Goal: Task Accomplishment & Management: Use online tool/utility

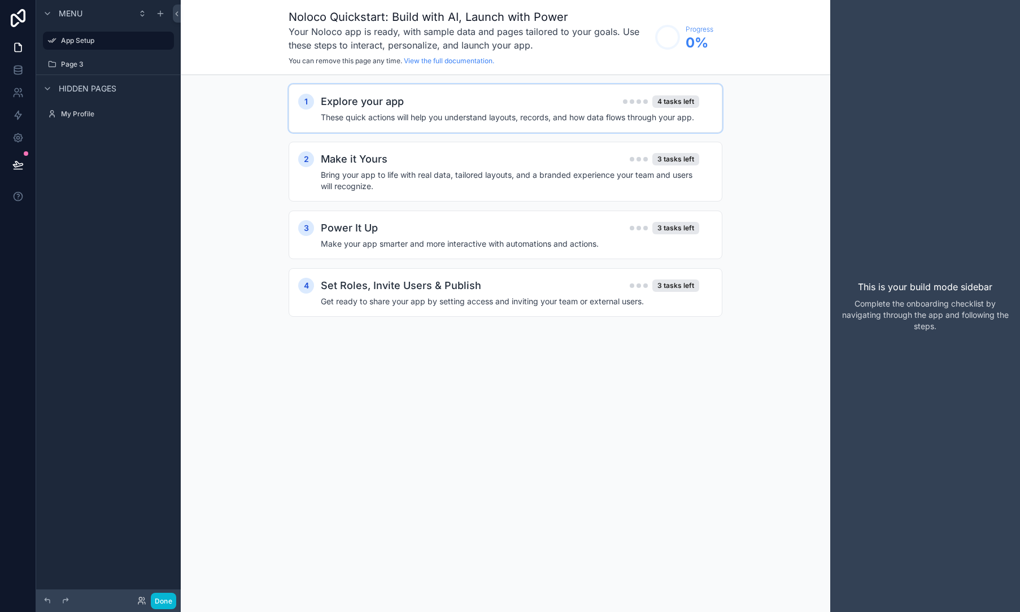
click at [390, 118] on h4 "These quick actions will help you understand layouts, records, and how data flo…" at bounding box center [510, 117] width 378 height 11
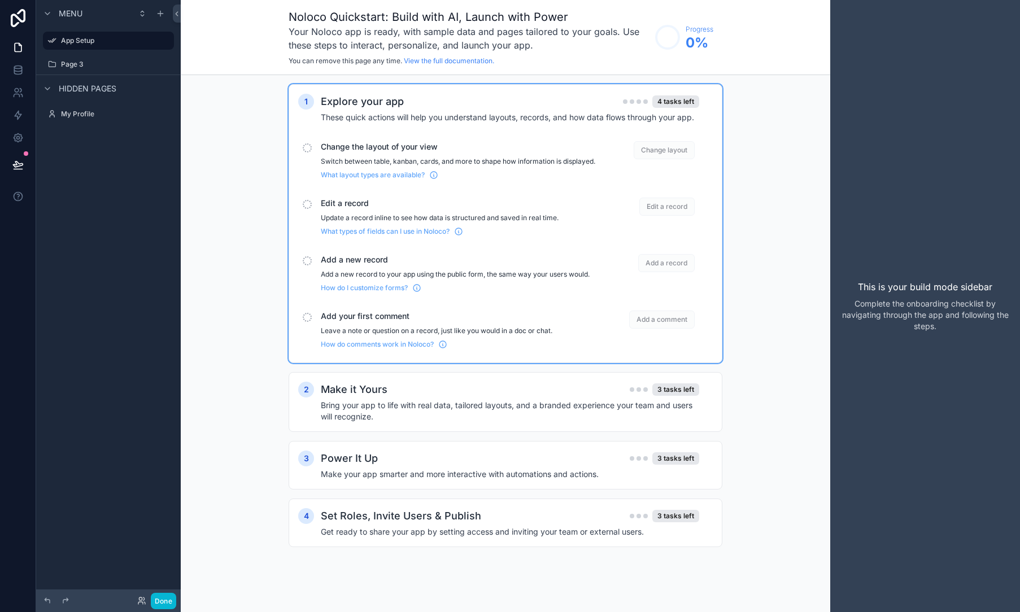
click at [651, 150] on span "Change layout" at bounding box center [664, 150] width 61 height 18
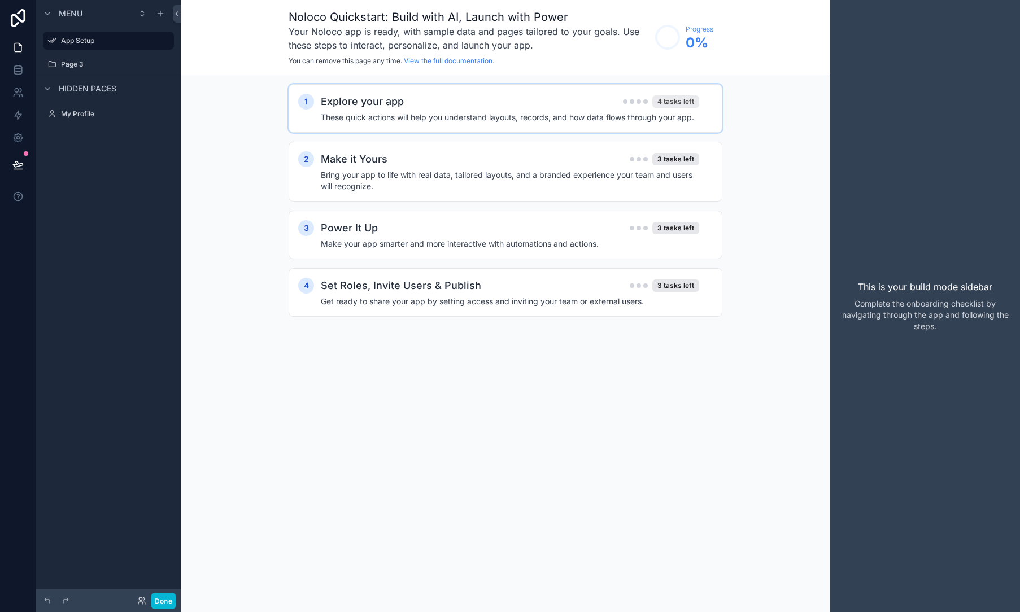
click at [656, 101] on div "4 tasks left" at bounding box center [675, 101] width 47 height 12
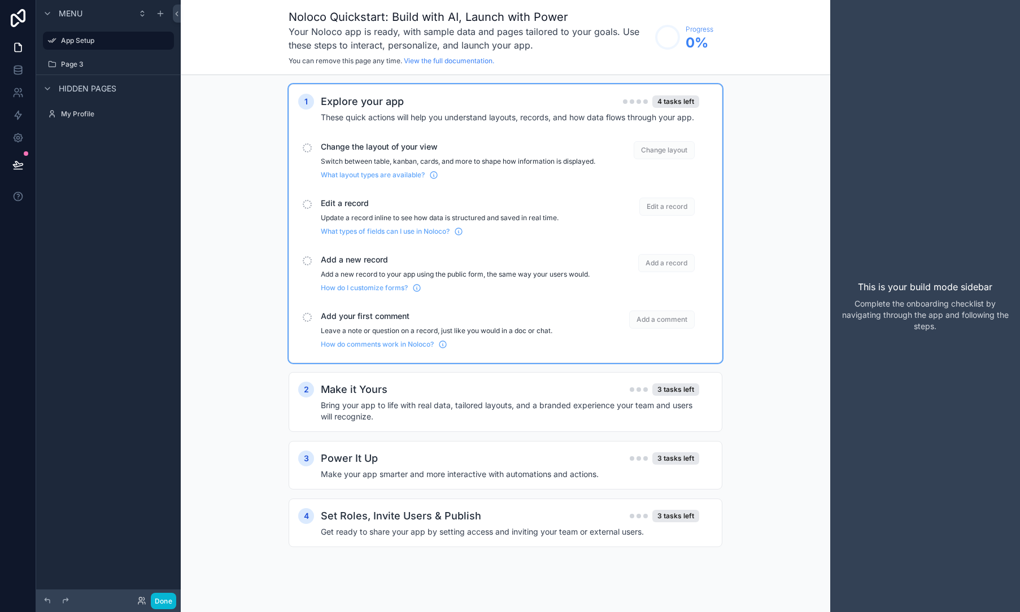
click at [660, 148] on span "Change layout" at bounding box center [664, 150] width 61 height 18
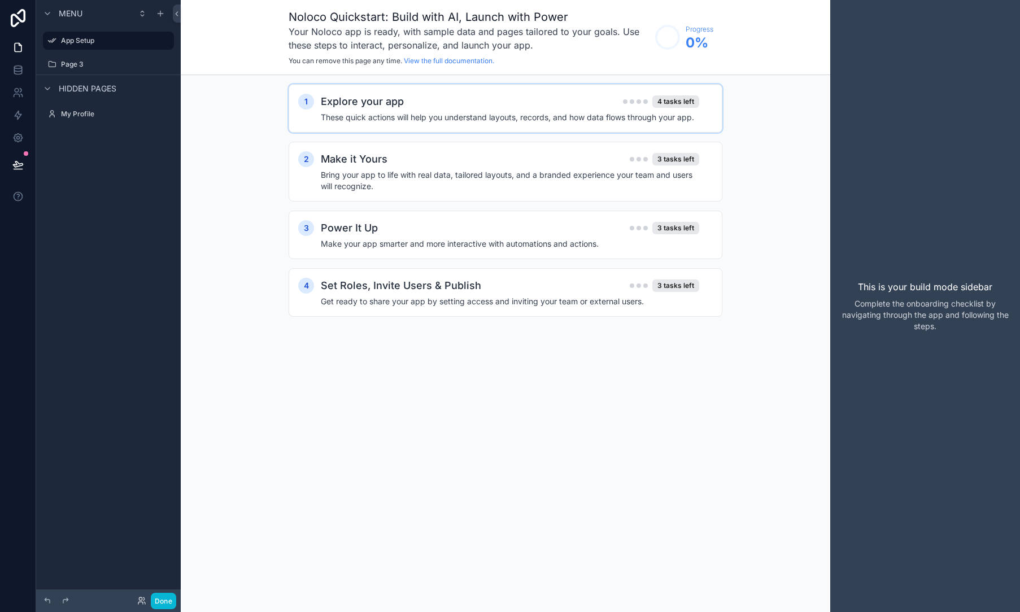
click at [660, 148] on div "2 Make it Yours 3 tasks left Bring your app to life with real data, tailored la…" at bounding box center [506, 172] width 434 height 60
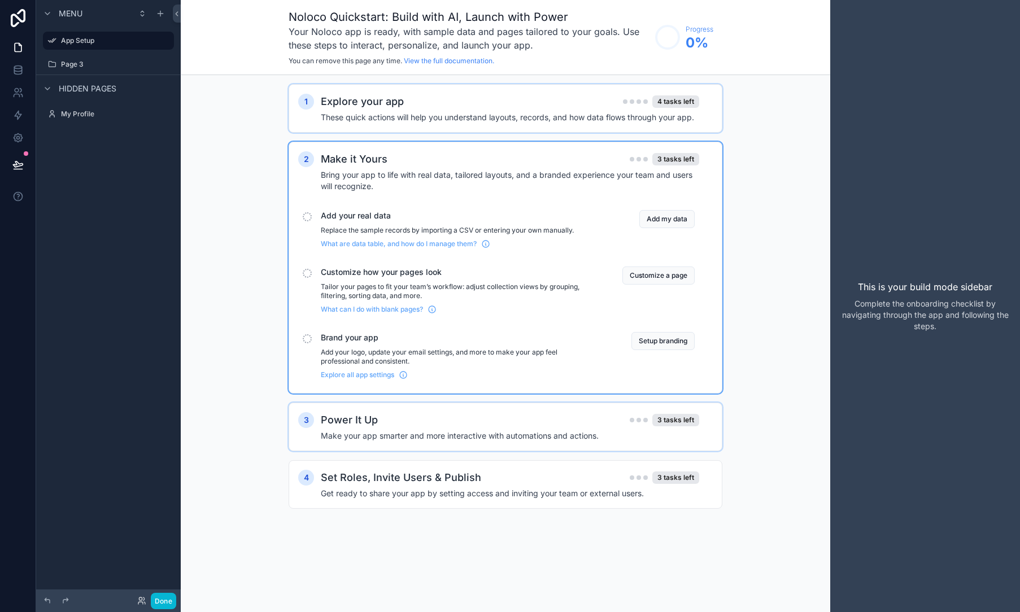
click at [433, 433] on h4 "Make your app smarter and more interactive with automations and actions." at bounding box center [510, 435] width 378 height 11
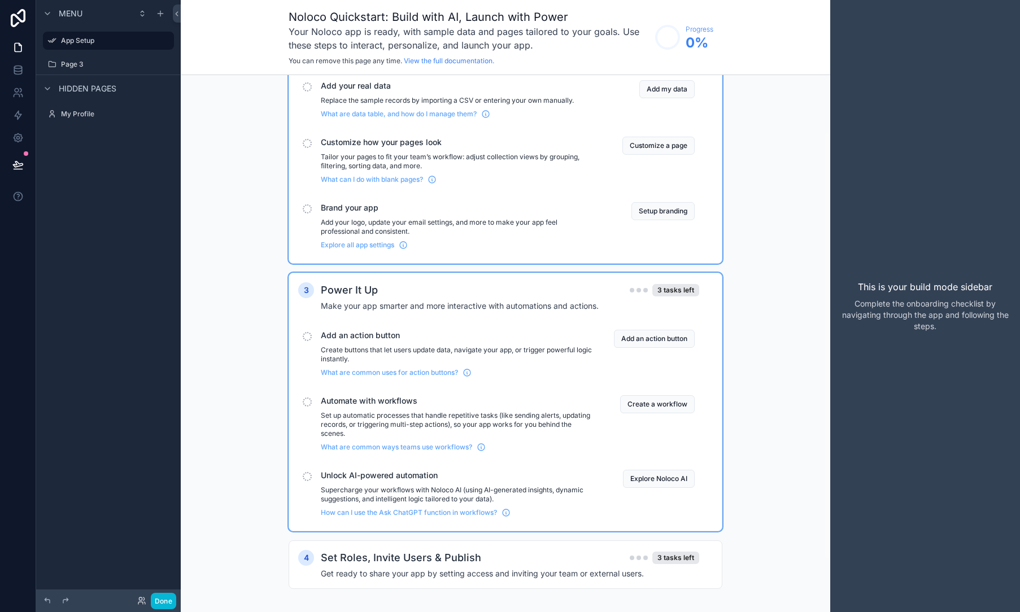
scroll to position [138, 0]
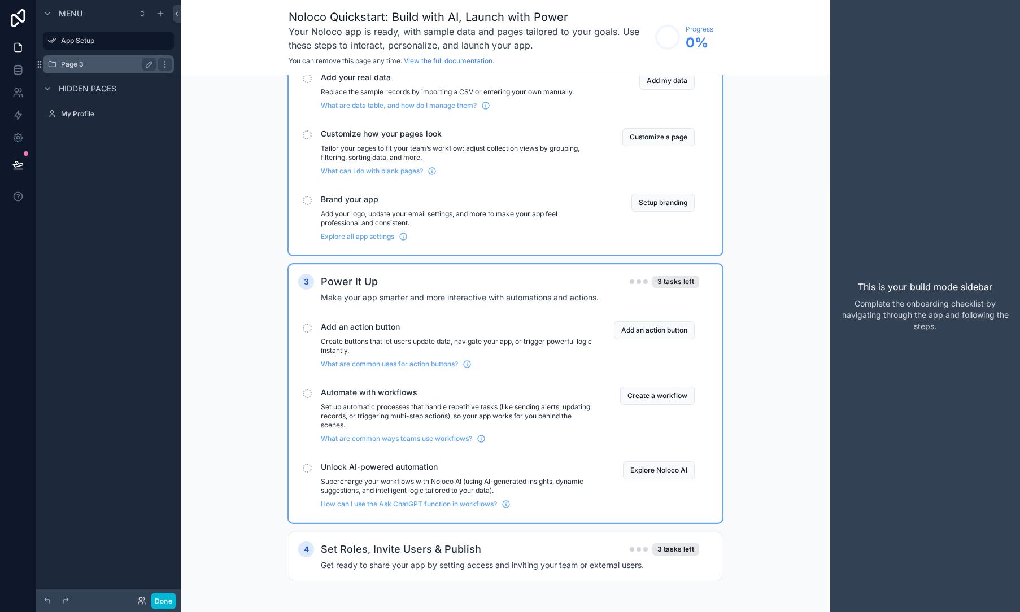
click at [75, 60] on label "Page 3" at bounding box center [106, 64] width 90 height 9
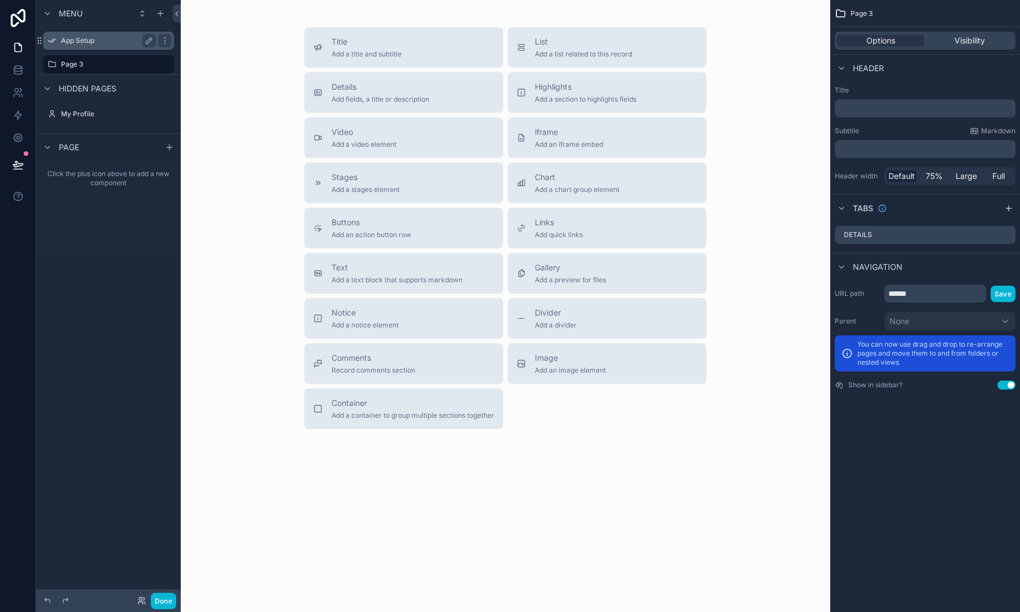
click at [84, 41] on label "App Setup" at bounding box center [106, 40] width 90 height 9
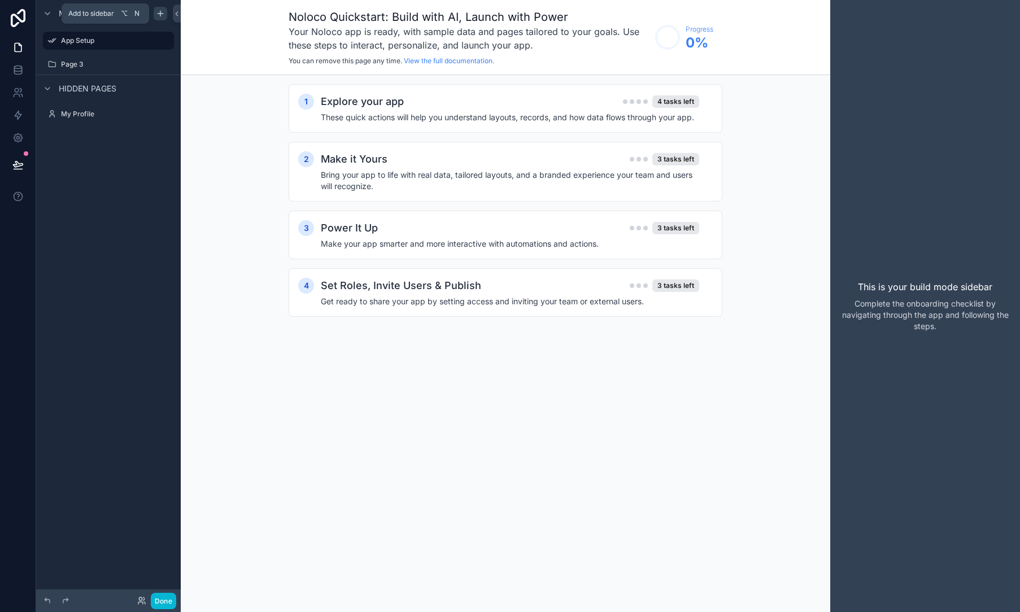
click at [158, 12] on icon "scrollable content" at bounding box center [160, 13] width 9 height 9
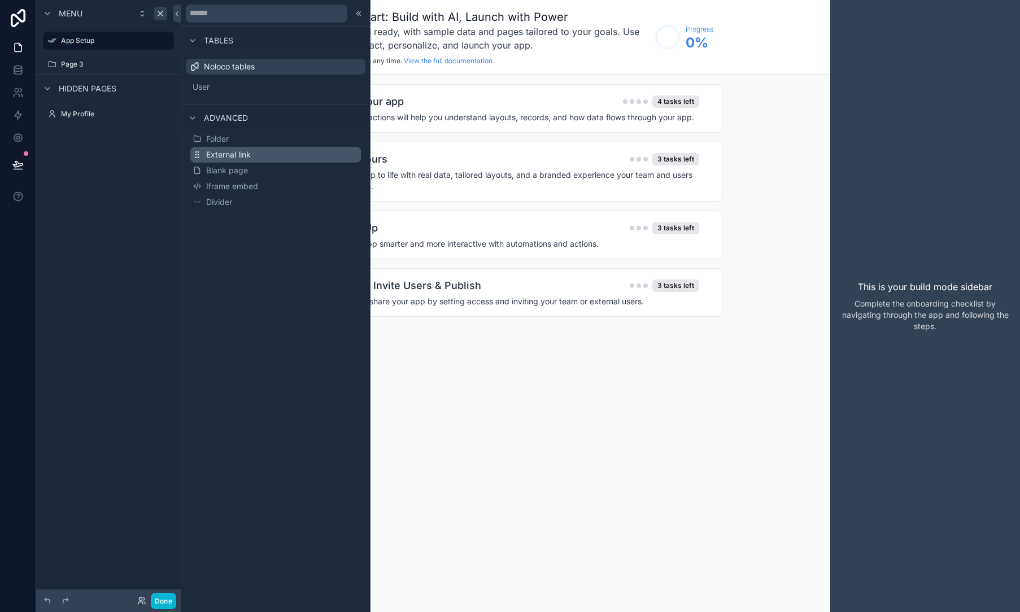
click at [246, 162] on button "External link" at bounding box center [275, 155] width 171 height 16
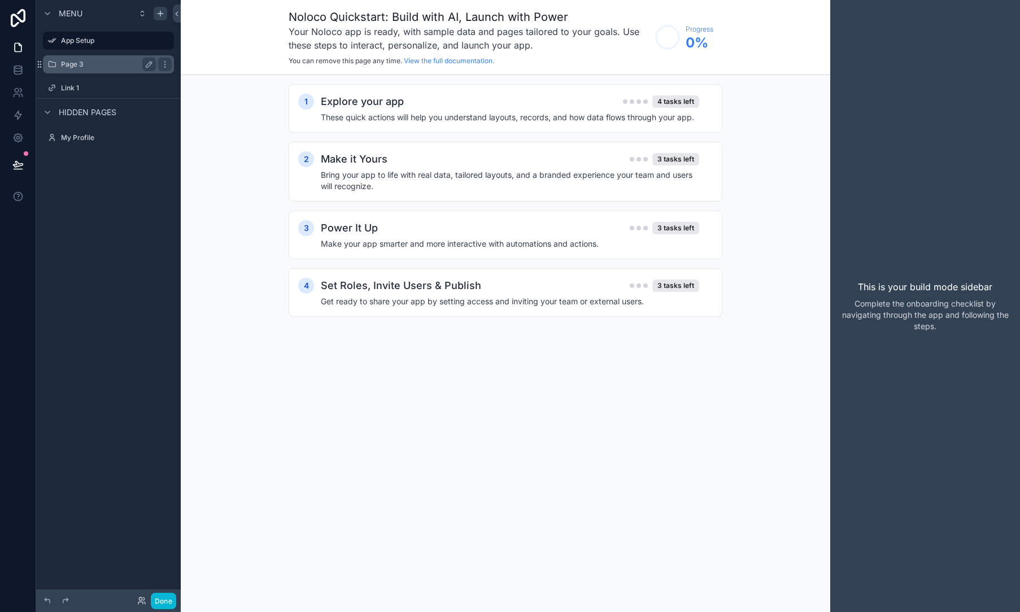
click at [93, 61] on label "Page 3" at bounding box center [106, 64] width 90 height 9
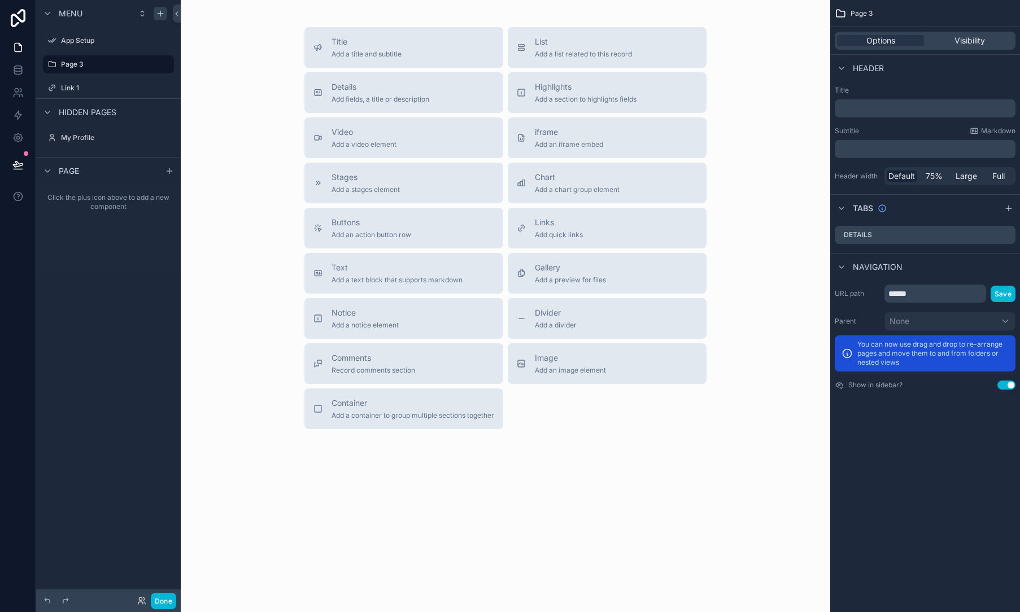
click at [248, 146] on div "Title Add a title and subtitle List Add a list related to this record Details A…" at bounding box center [505, 228] width 631 height 402
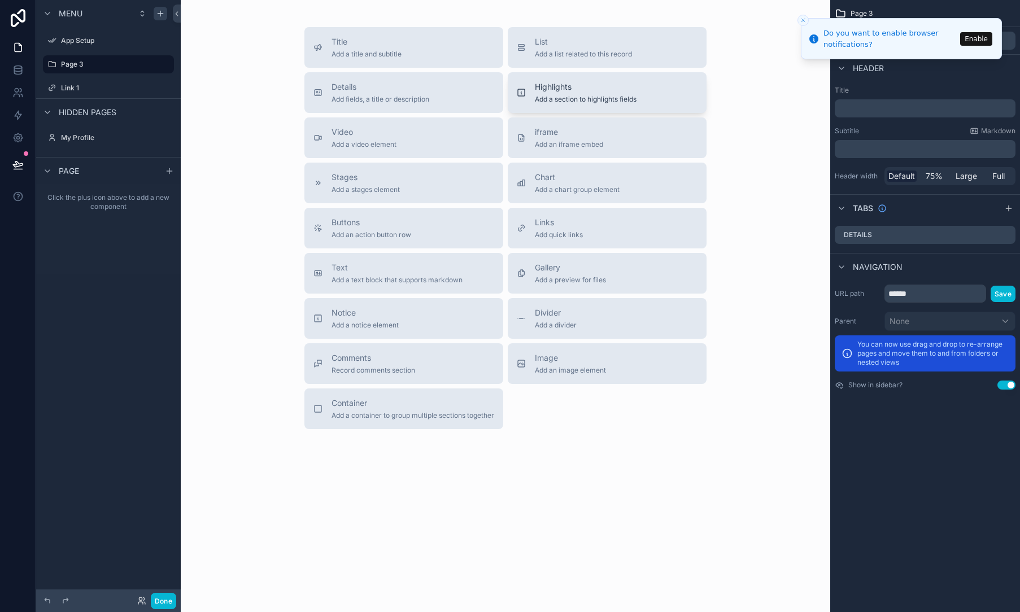
click at [572, 90] on span "Highlights" at bounding box center [586, 86] width 102 height 11
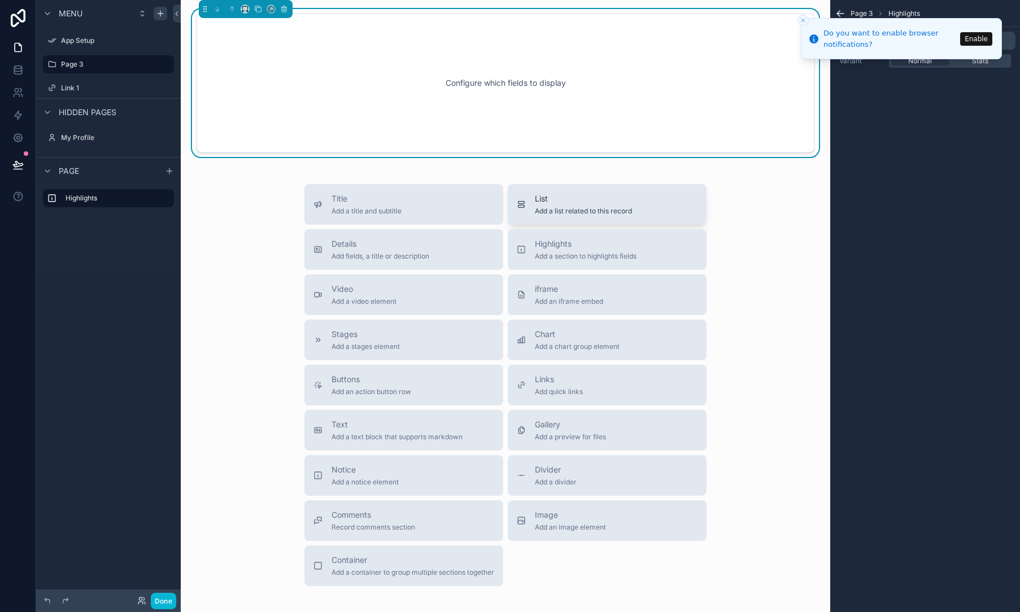
click at [555, 210] on span "Add a list related to this record" at bounding box center [583, 211] width 97 height 9
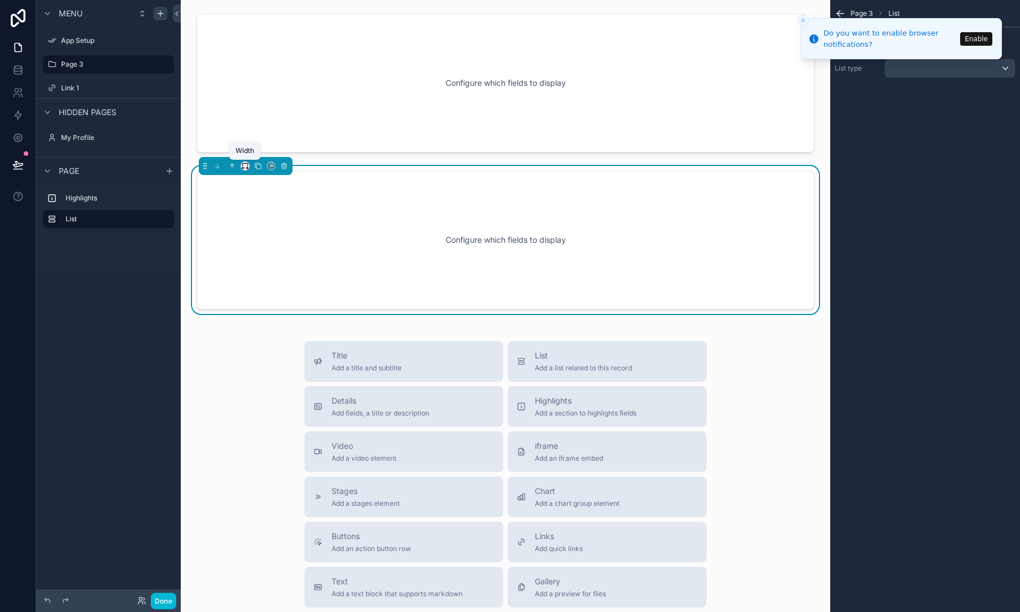
click at [243, 164] on icon "scrollable content" at bounding box center [245, 166] width 8 height 8
click at [347, 184] on div "scrollable content" at bounding box center [510, 306] width 1020 height 612
click at [406, 415] on span "Add fields, a title or description" at bounding box center [381, 413] width 98 height 9
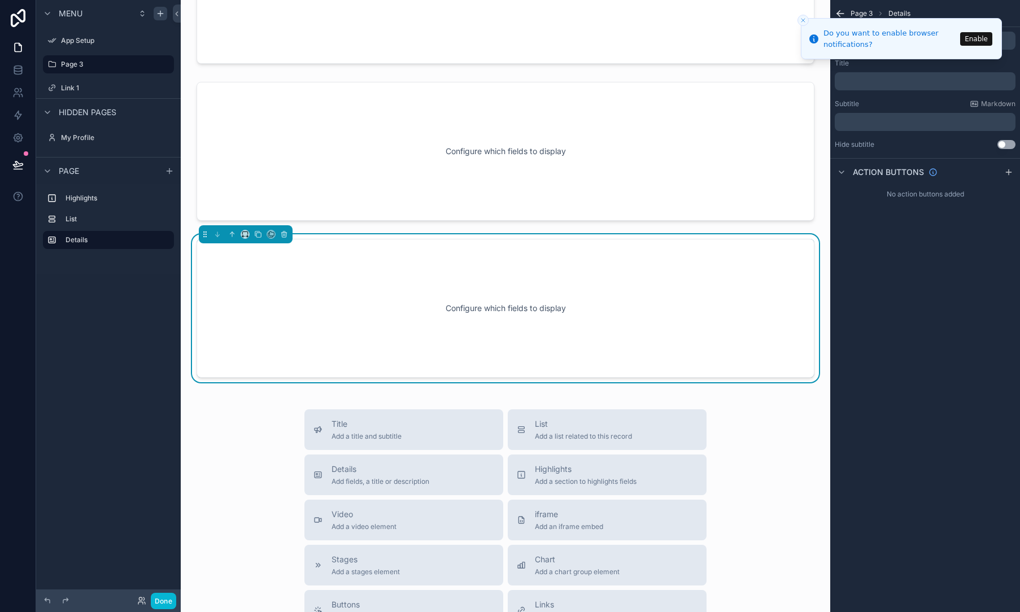
scroll to position [91, 0]
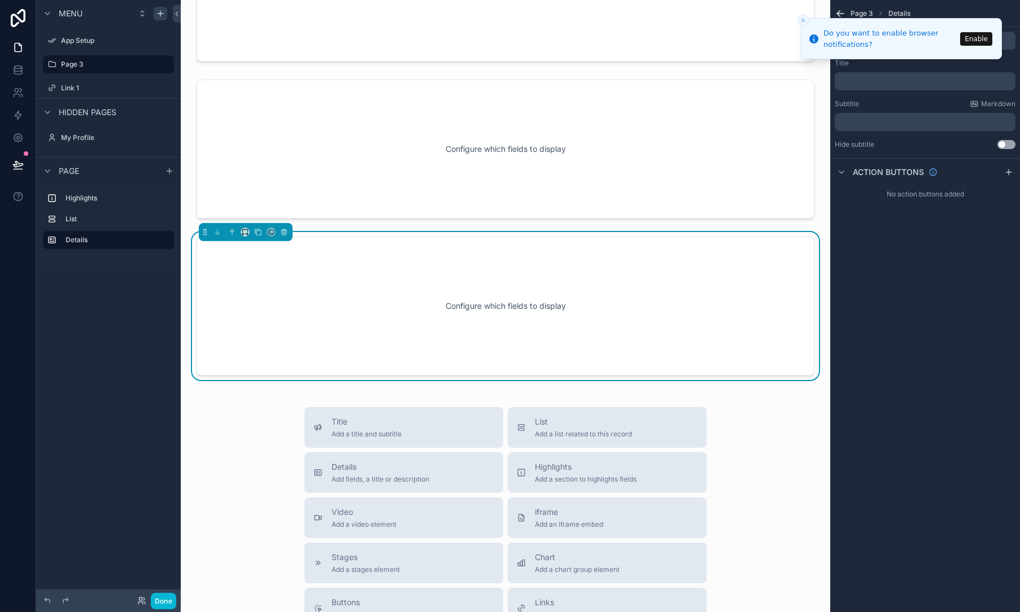
click at [319, 299] on div "Configure which fields to display" at bounding box center [505, 306] width 581 height 102
click at [972, 44] on button "Enable" at bounding box center [976, 39] width 32 height 14
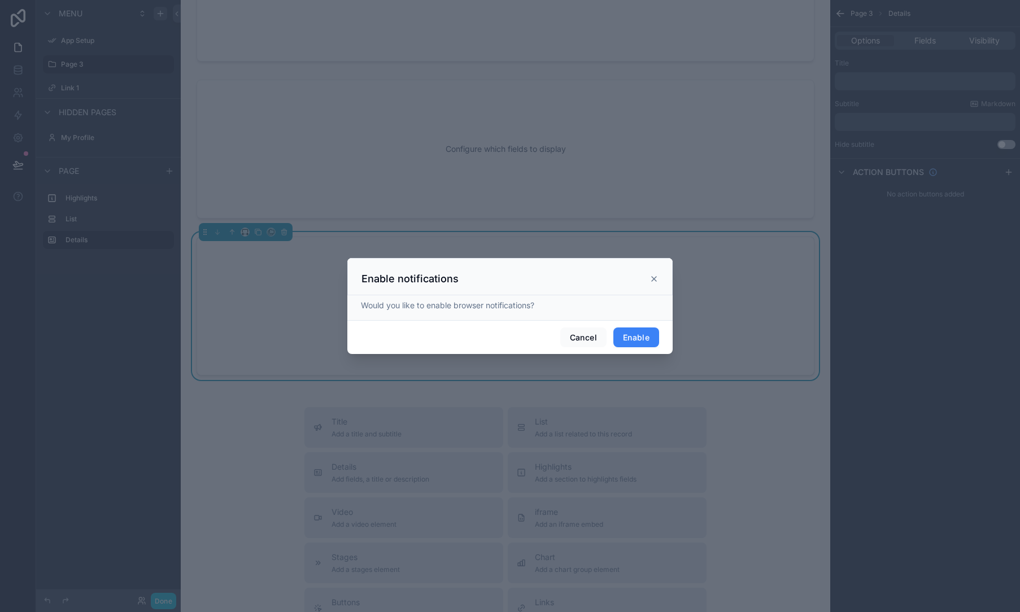
click at [630, 340] on button "Enable" at bounding box center [636, 338] width 46 height 20
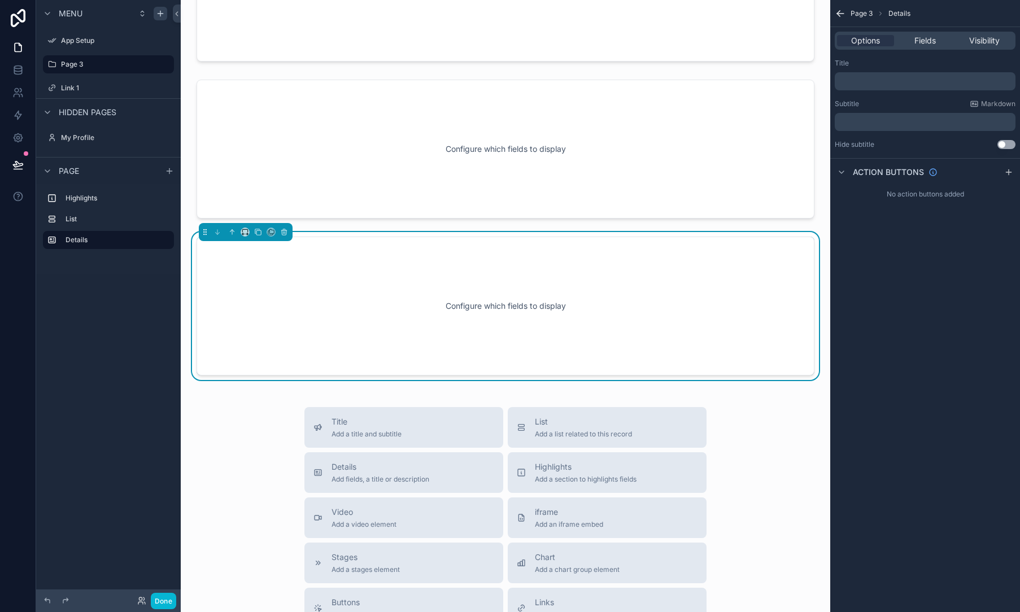
scroll to position [0, 0]
